Goal: Task Accomplishment & Management: Use online tool/utility

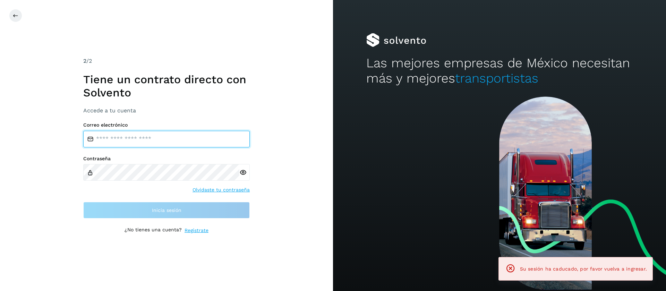
click at [170, 146] on input "email" at bounding box center [166, 139] width 166 height 17
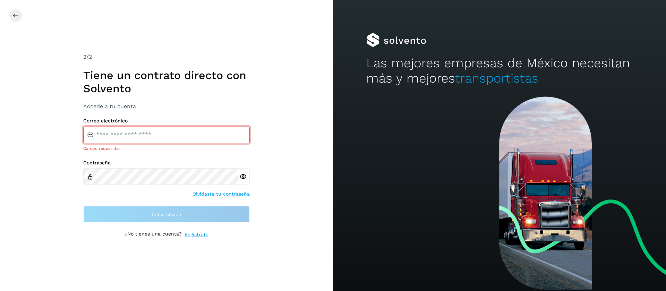
type input "**********"
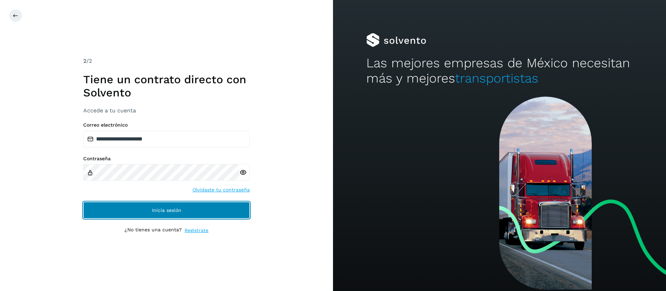
drag, startPoint x: 178, startPoint y: 207, endPoint x: 179, endPoint y: 188, distance: 19.5
click at [178, 208] on span "Inicia sesión" at bounding box center [166, 210] width 29 height 5
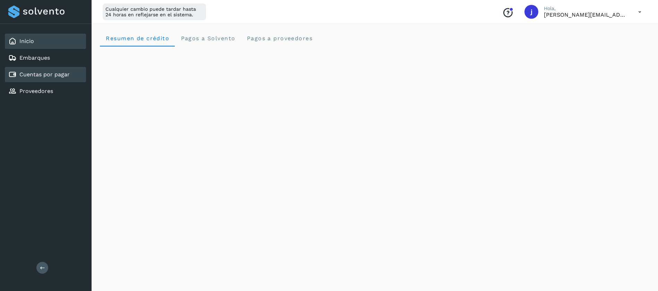
click at [55, 71] on link "Cuentas por pagar" at bounding box center [44, 74] width 50 height 7
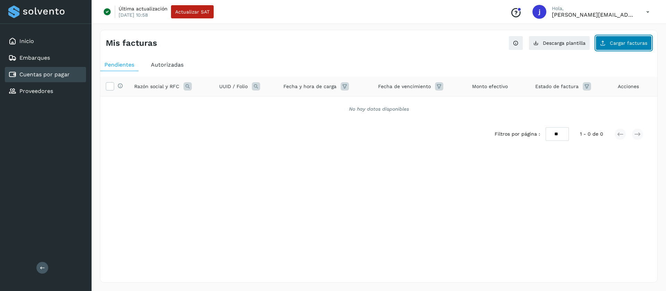
click at [624, 46] on button "Cargar facturas" at bounding box center [624, 43] width 56 height 15
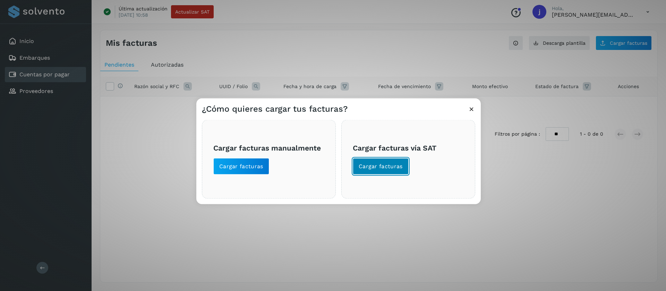
click at [386, 164] on span "Cargar facturas" at bounding box center [381, 166] width 44 height 8
